Goal: Task Accomplishment & Management: Use online tool/utility

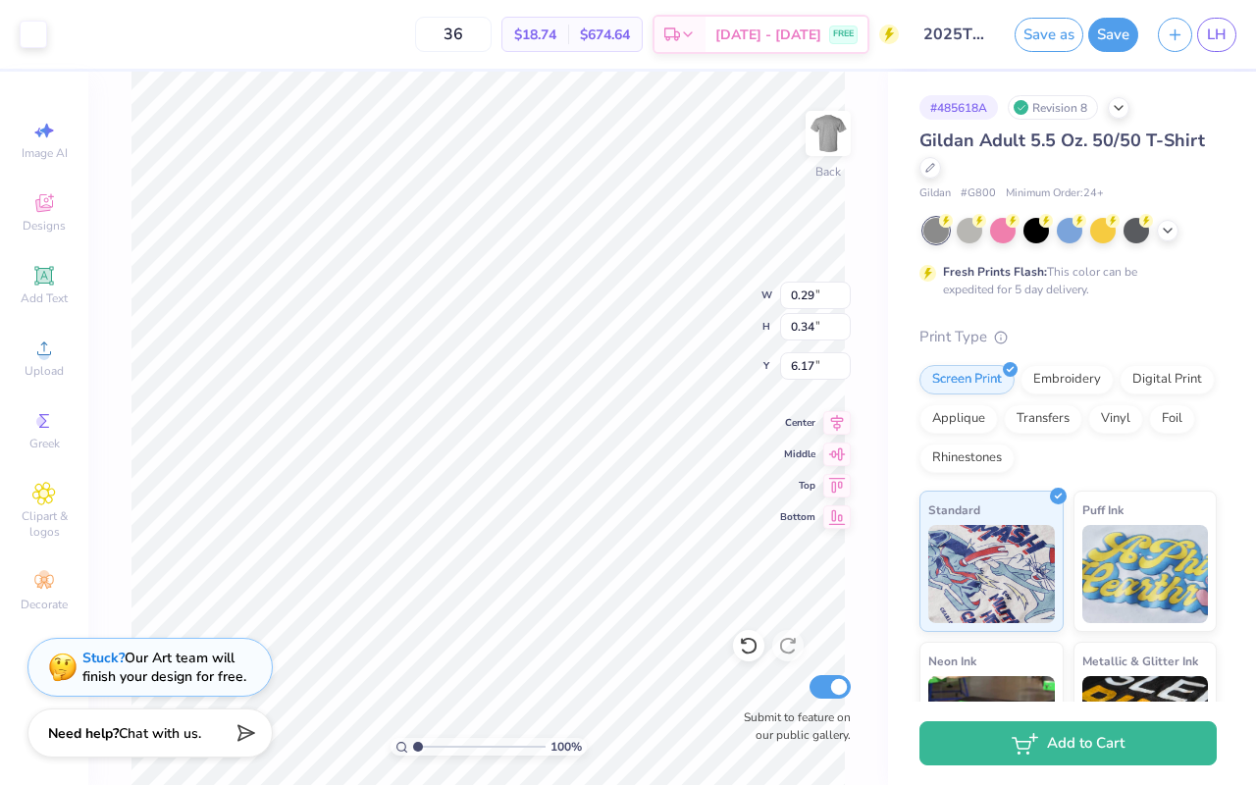
type input "6.18"
type input "0.54"
type input "0.64"
click at [748, 656] on div at bounding box center [748, 645] width 31 height 31
type input "0.29"
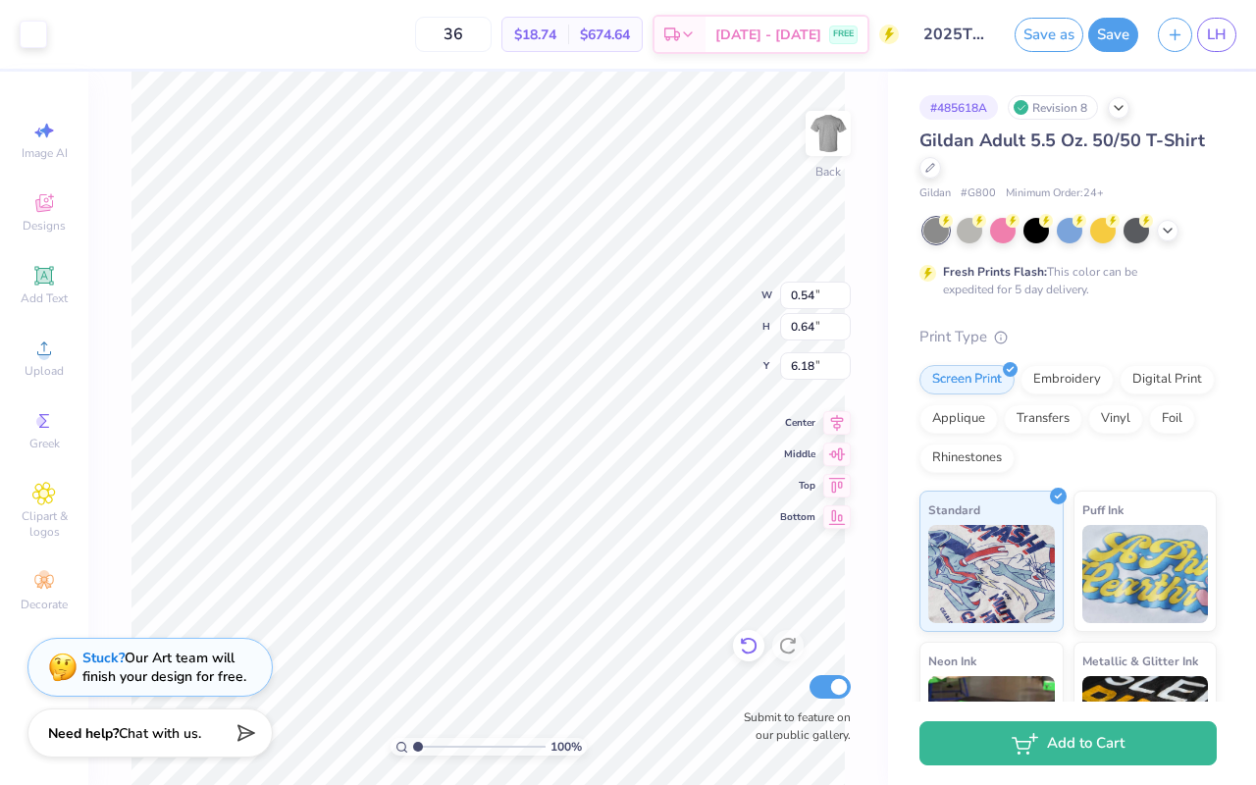
type input "0.34"
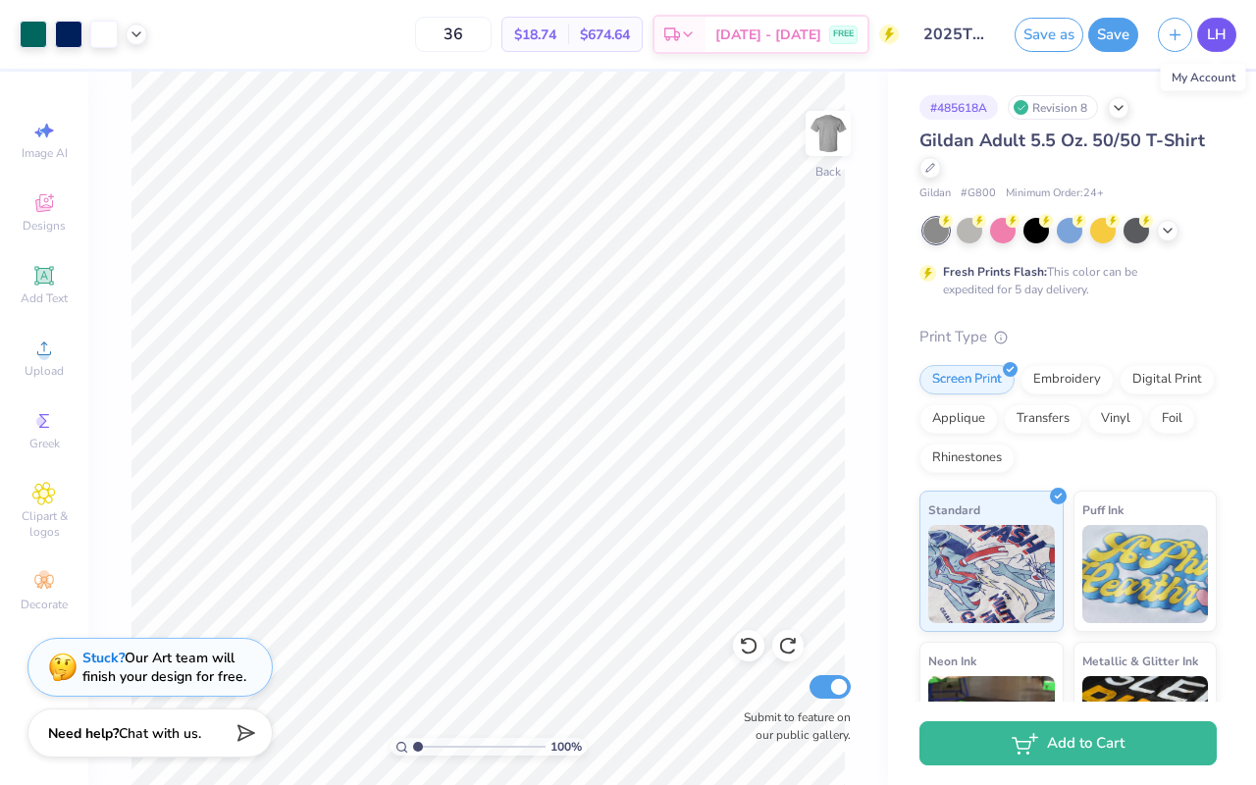
click at [1220, 32] on span "LH" at bounding box center [1217, 35] width 20 height 23
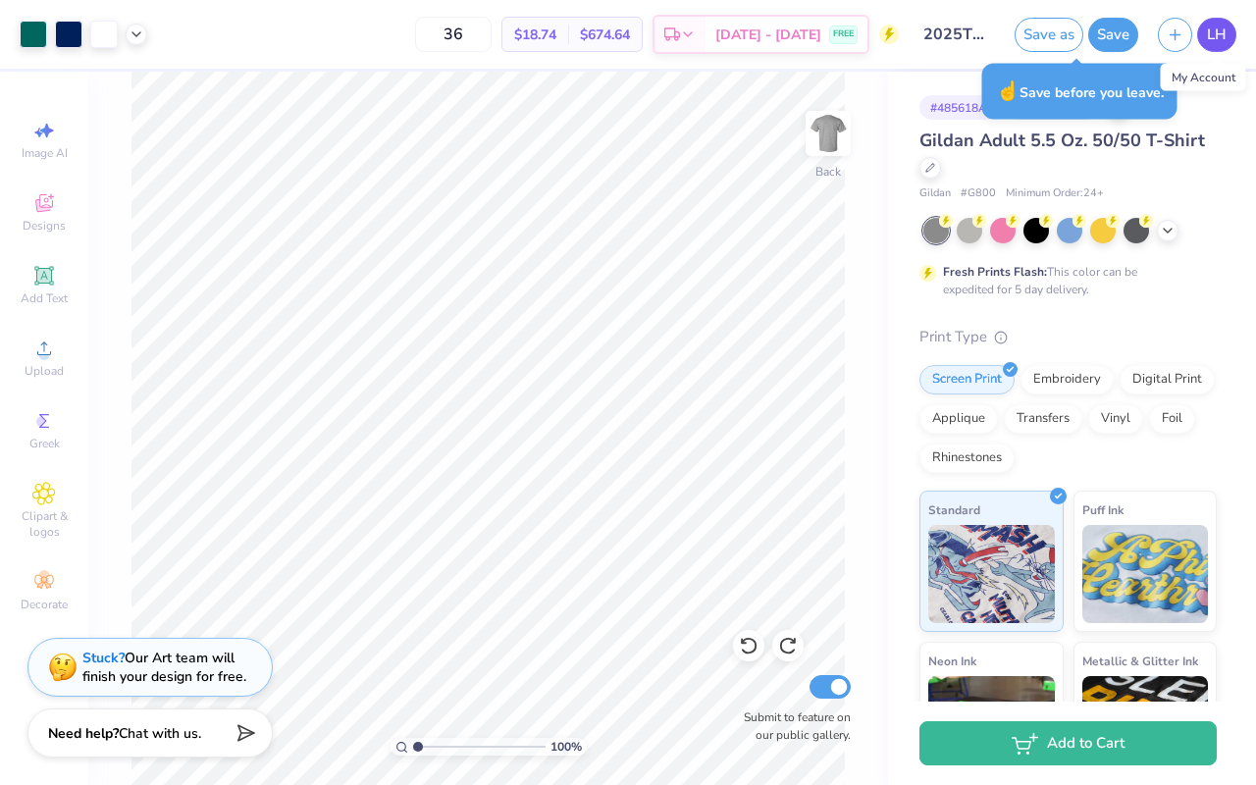
click at [1204, 36] on link "LH" at bounding box center [1216, 35] width 39 height 34
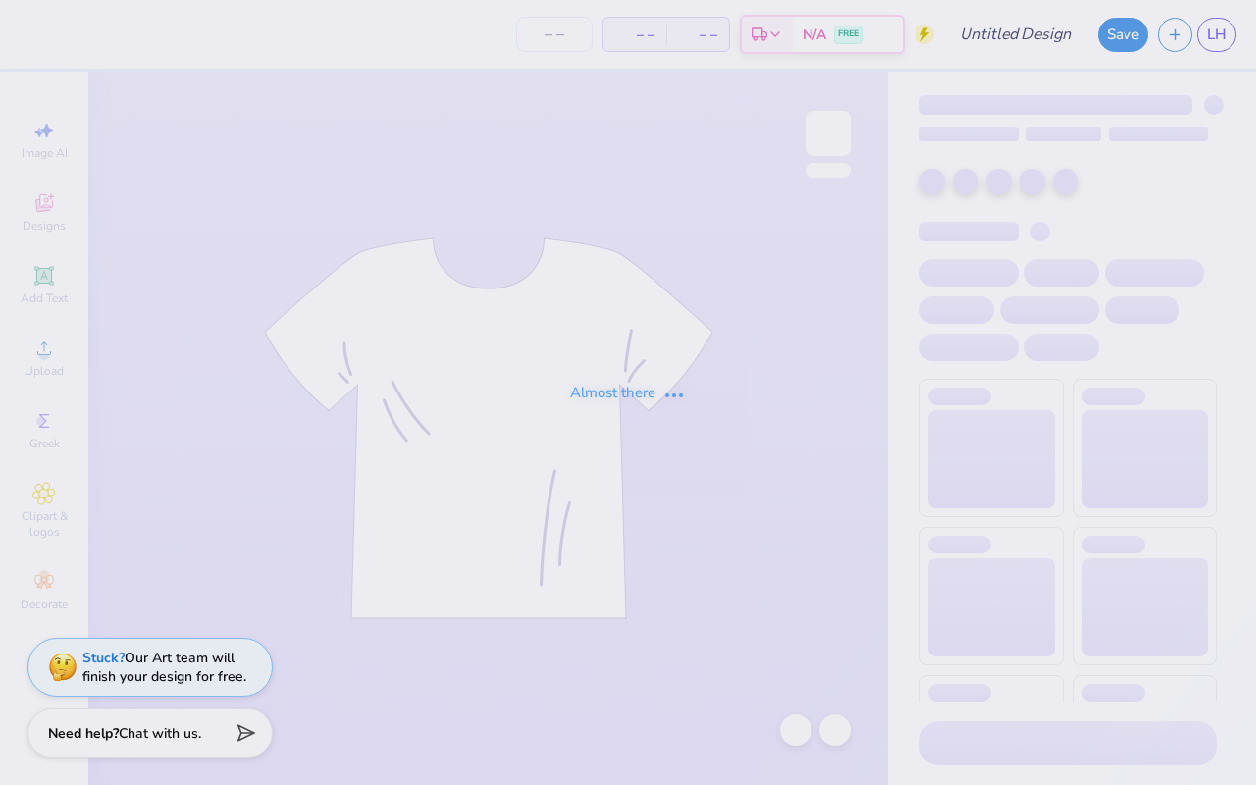
type input "2025TSHIRT?"
type input "36"
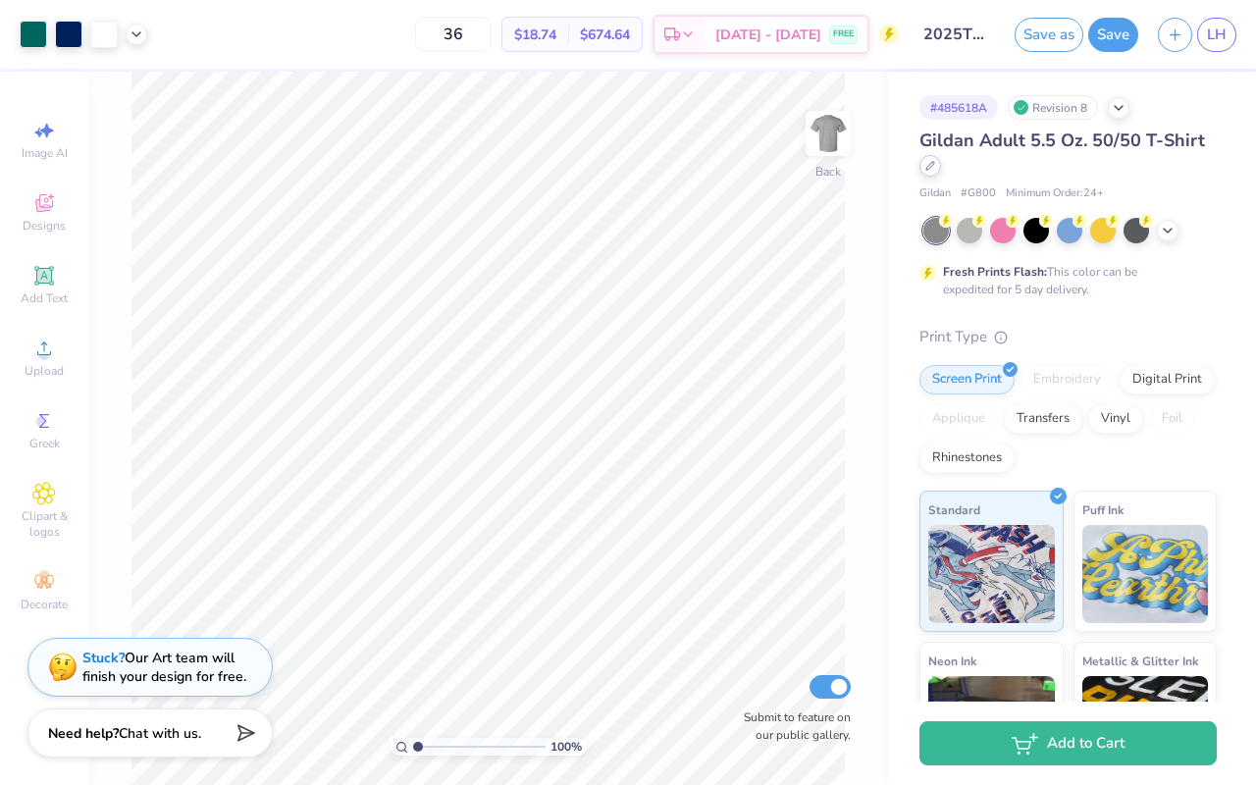
click at [932, 173] on div at bounding box center [930, 166] width 22 height 22
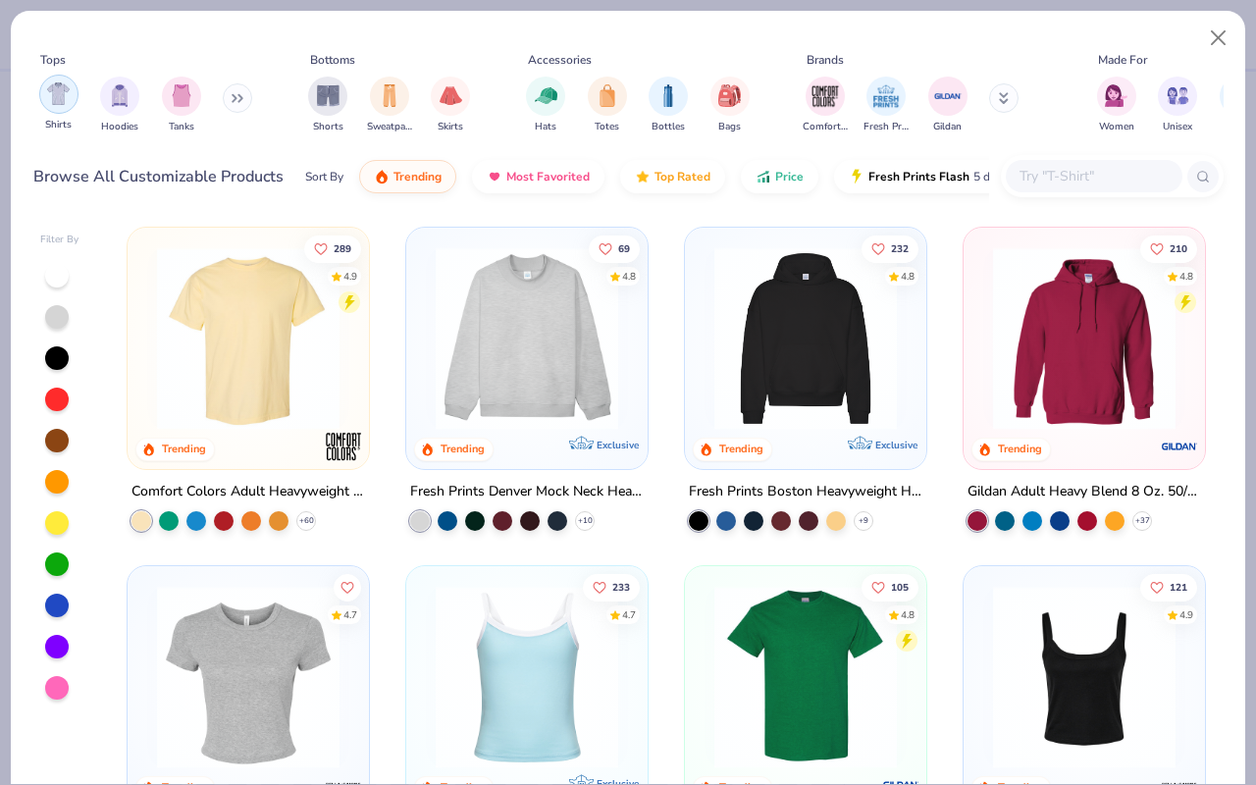
click at [68, 106] on div "filter for Shirts" at bounding box center [58, 94] width 39 height 39
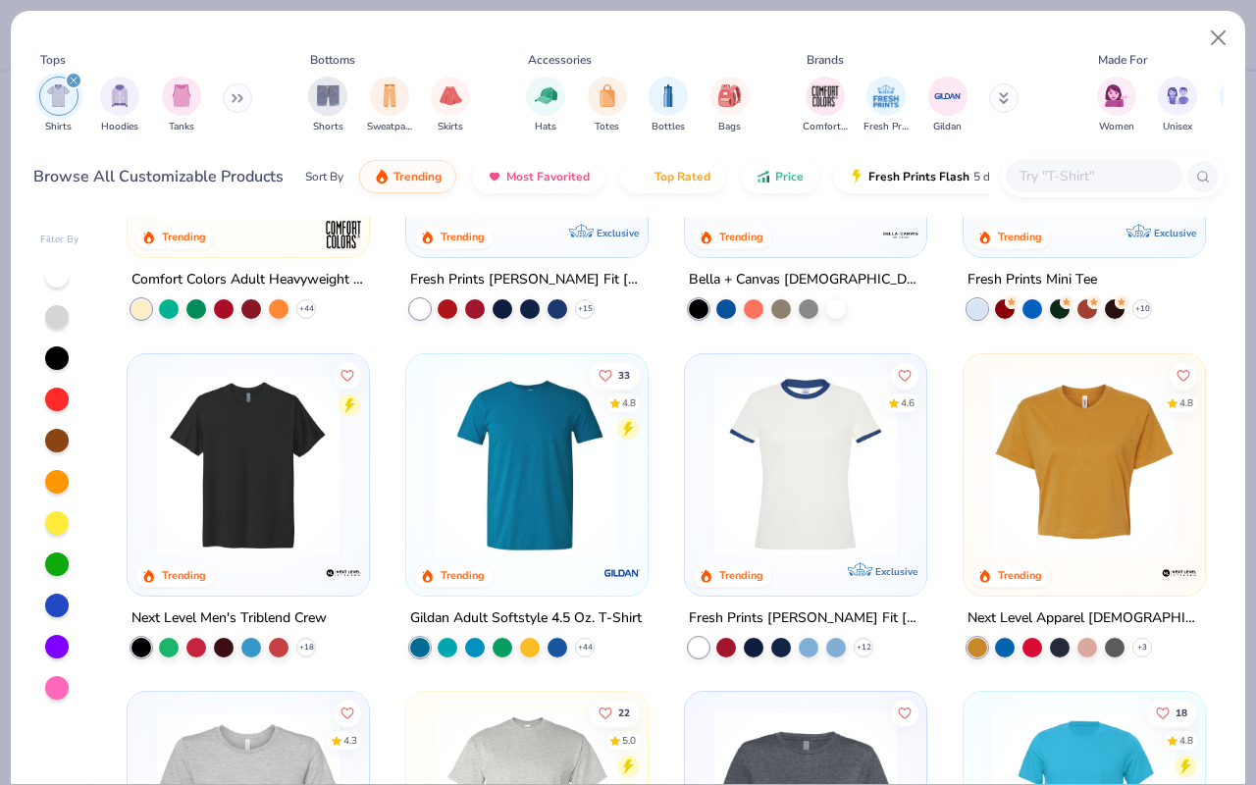
scroll to position [618, 0]
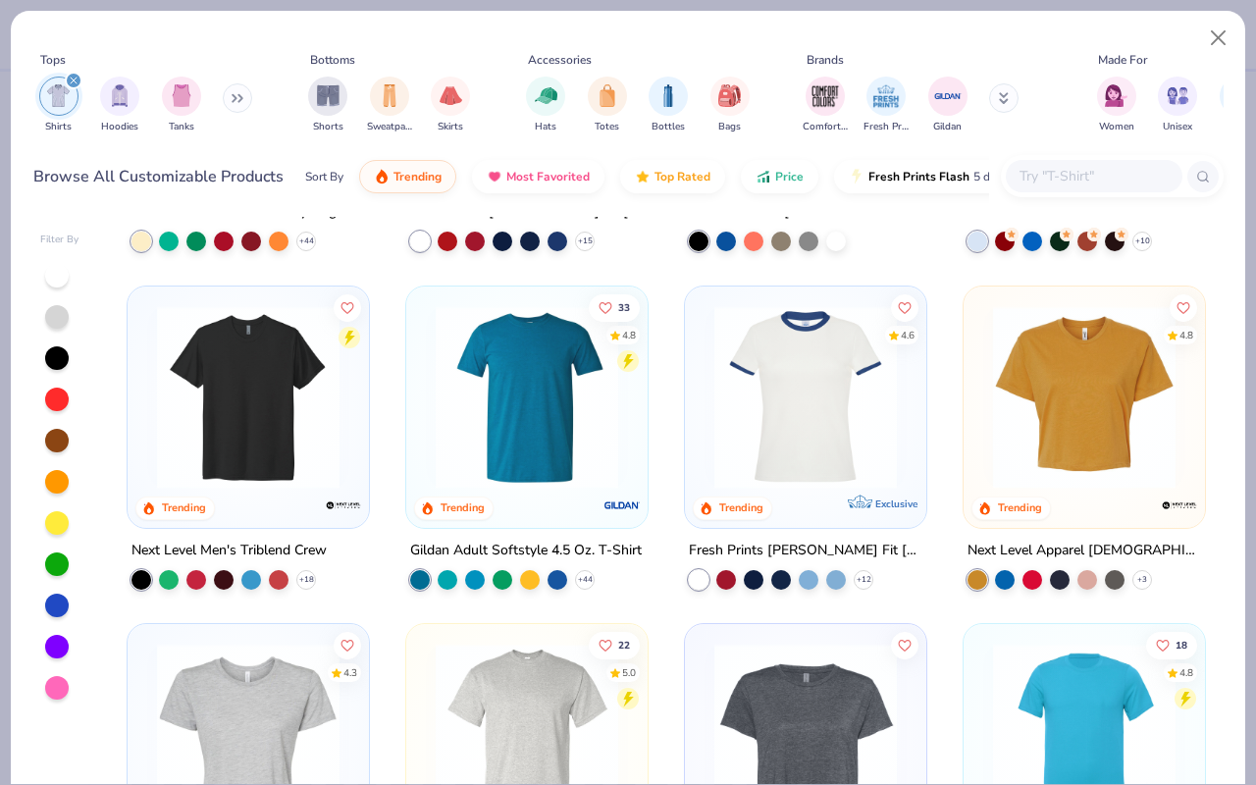
click at [517, 467] on img at bounding box center [527, 396] width 202 height 183
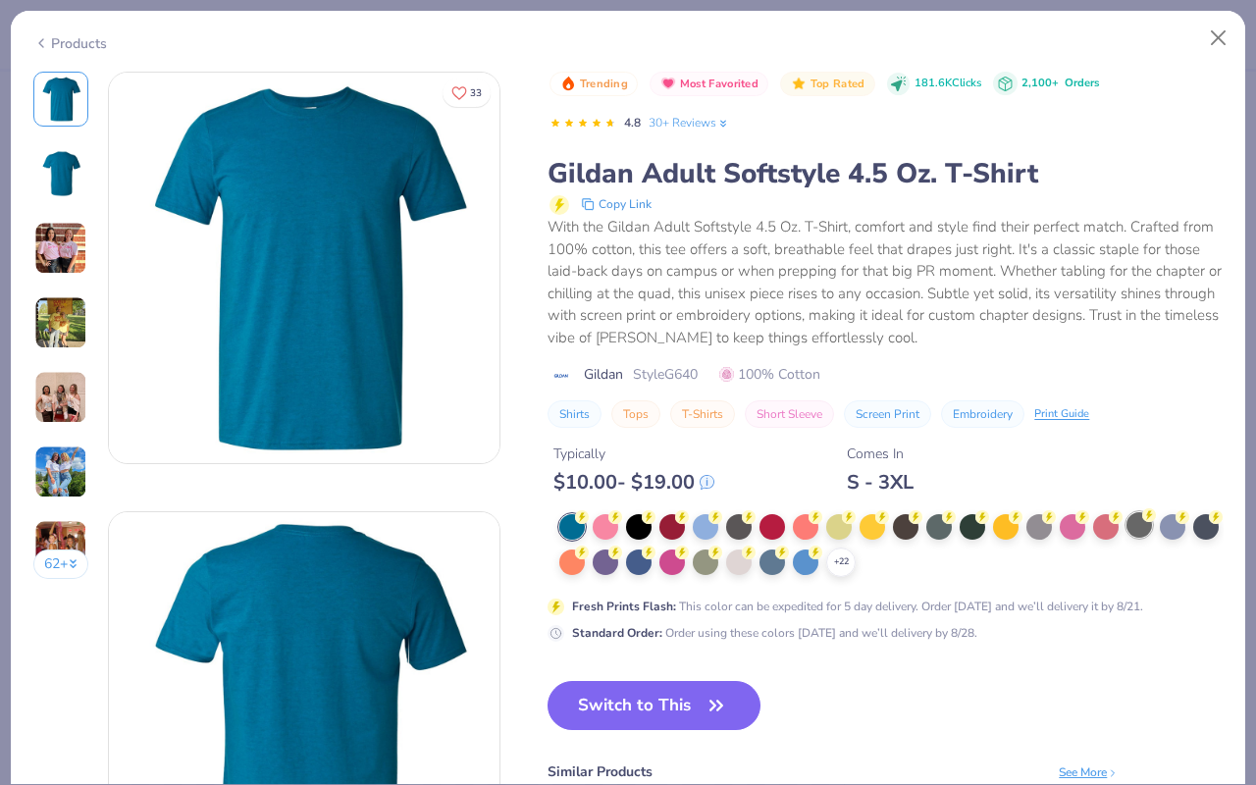
click at [1154, 528] on div "+ 22" at bounding box center [890, 545] width 663 height 63
click at [1144, 525] on div at bounding box center [1140, 525] width 26 height 26
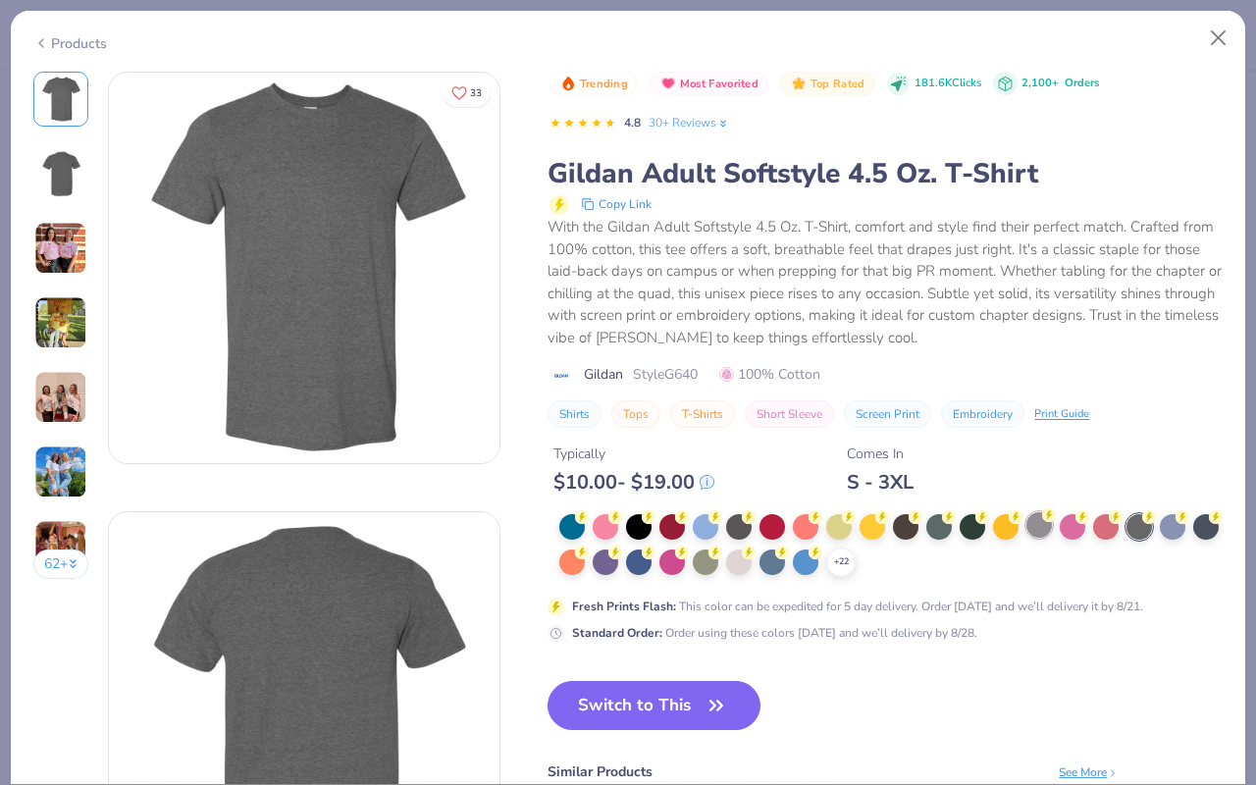
click at [1050, 532] on div at bounding box center [1039, 525] width 26 height 26
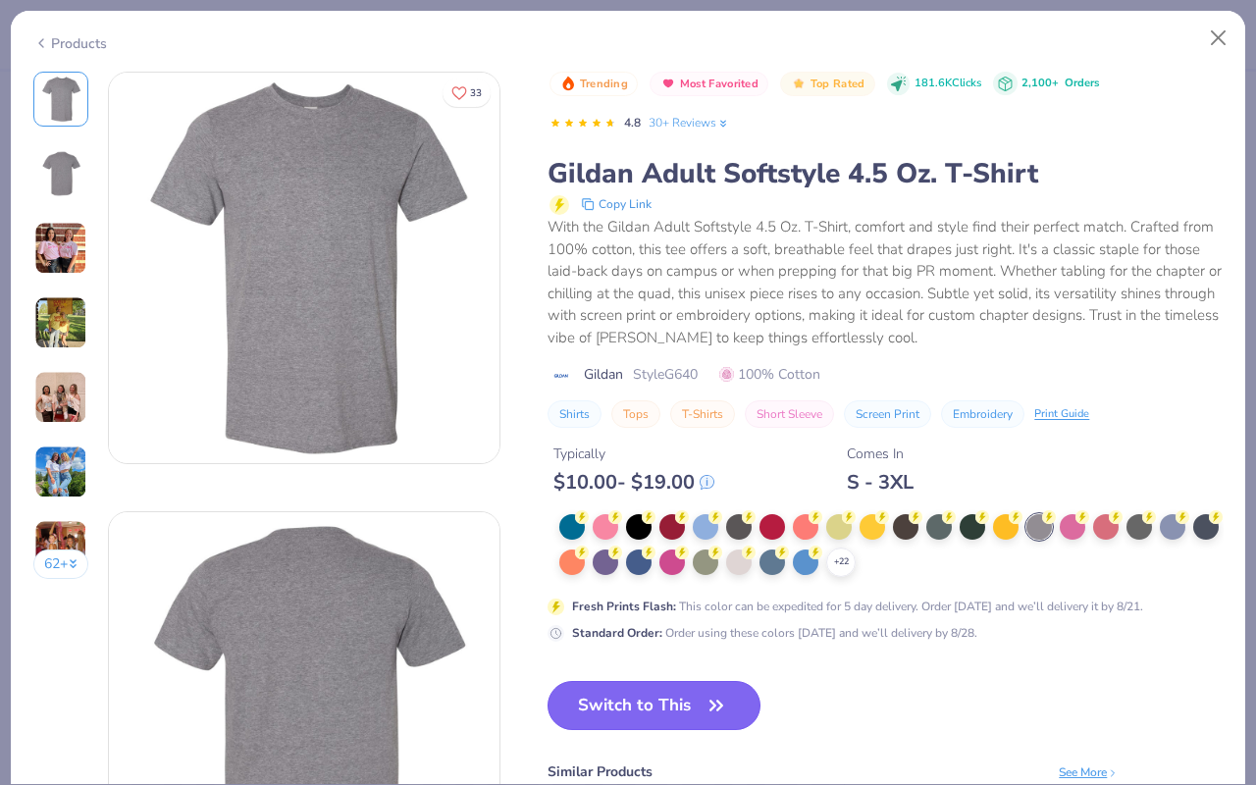
click at [669, 691] on button "Switch to This" at bounding box center [654, 705] width 213 height 49
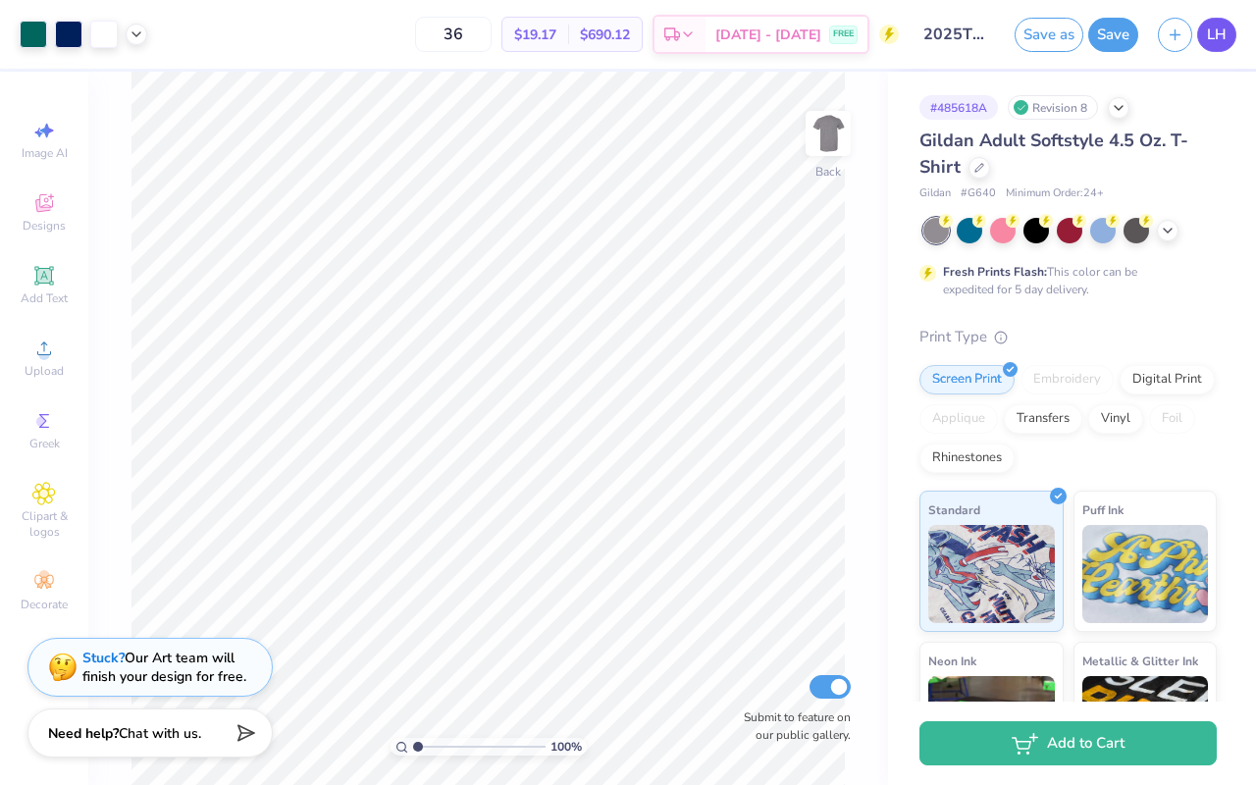
click at [1233, 34] on link "LH" at bounding box center [1216, 35] width 39 height 34
